Goal: Information Seeking & Learning: Learn about a topic

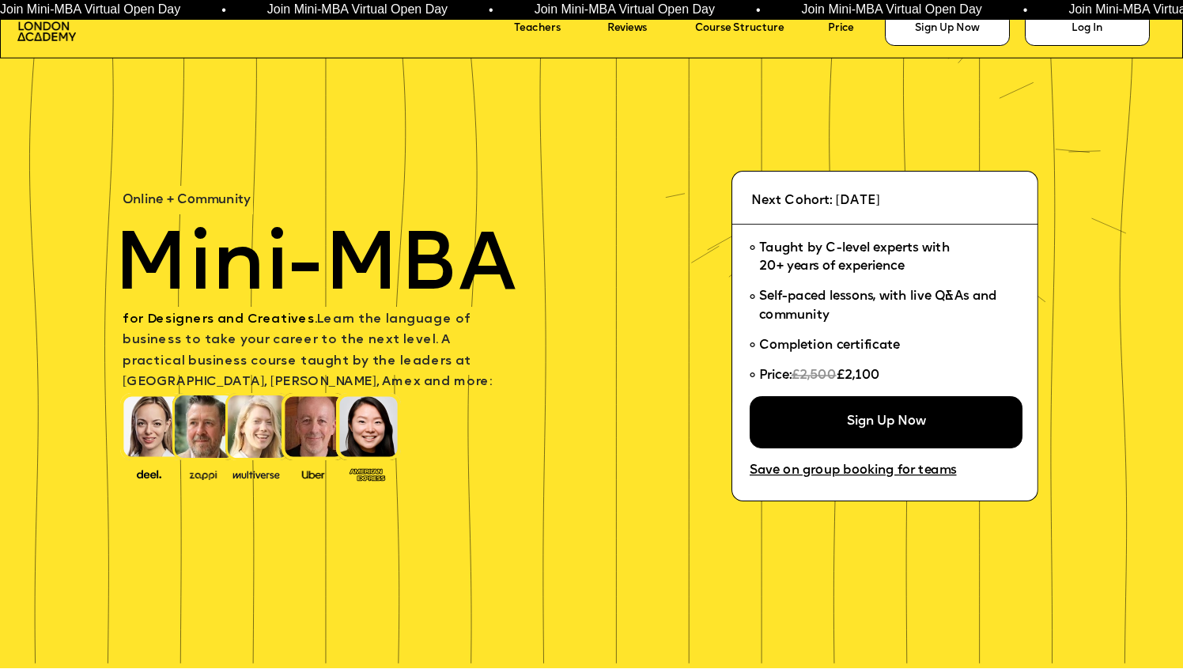
click at [847, 186] on icon at bounding box center [884, 336] width 307 height 331
